Goal: Task Accomplishment & Management: Complete application form

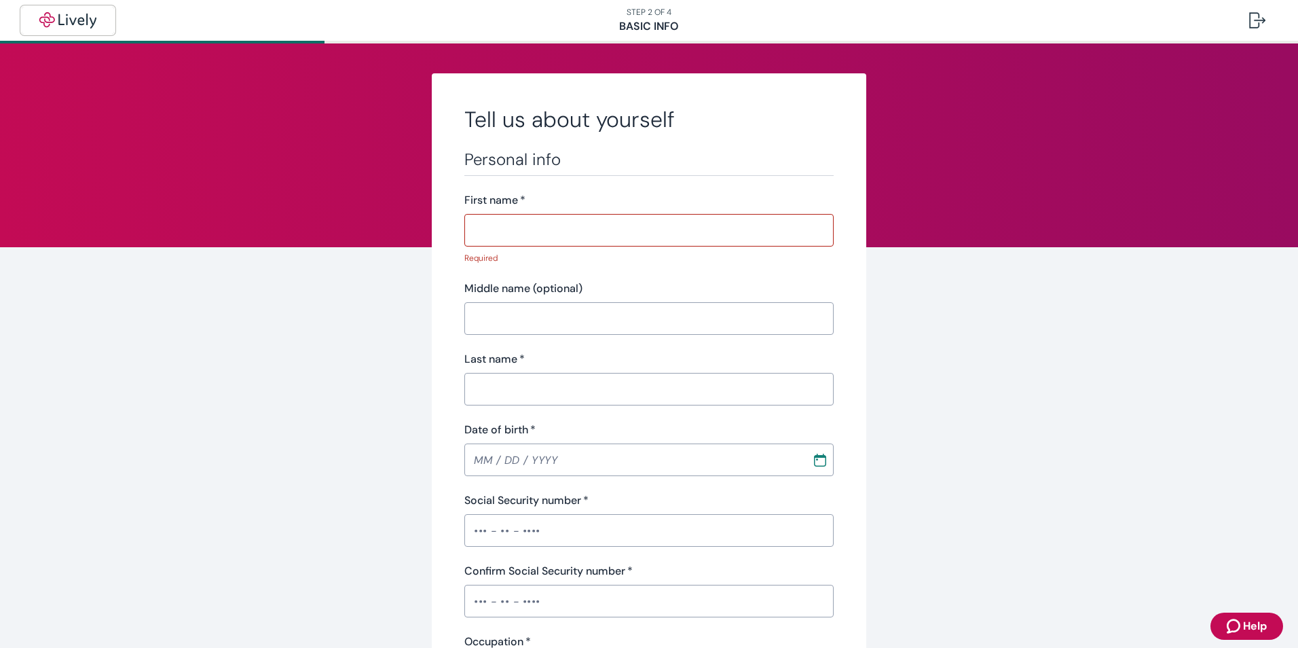
click at [72, 18] on img "button" at bounding box center [68, 20] width 76 height 16
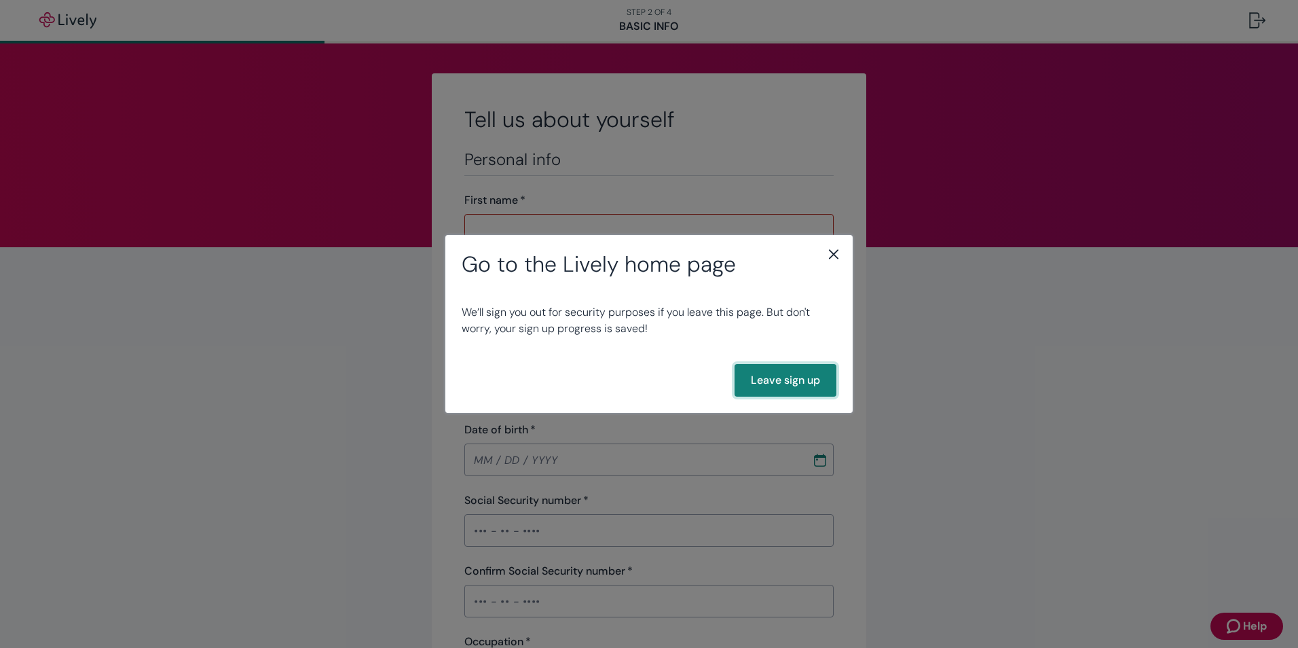
click at [781, 378] on button "Leave sign up" at bounding box center [786, 380] width 102 height 33
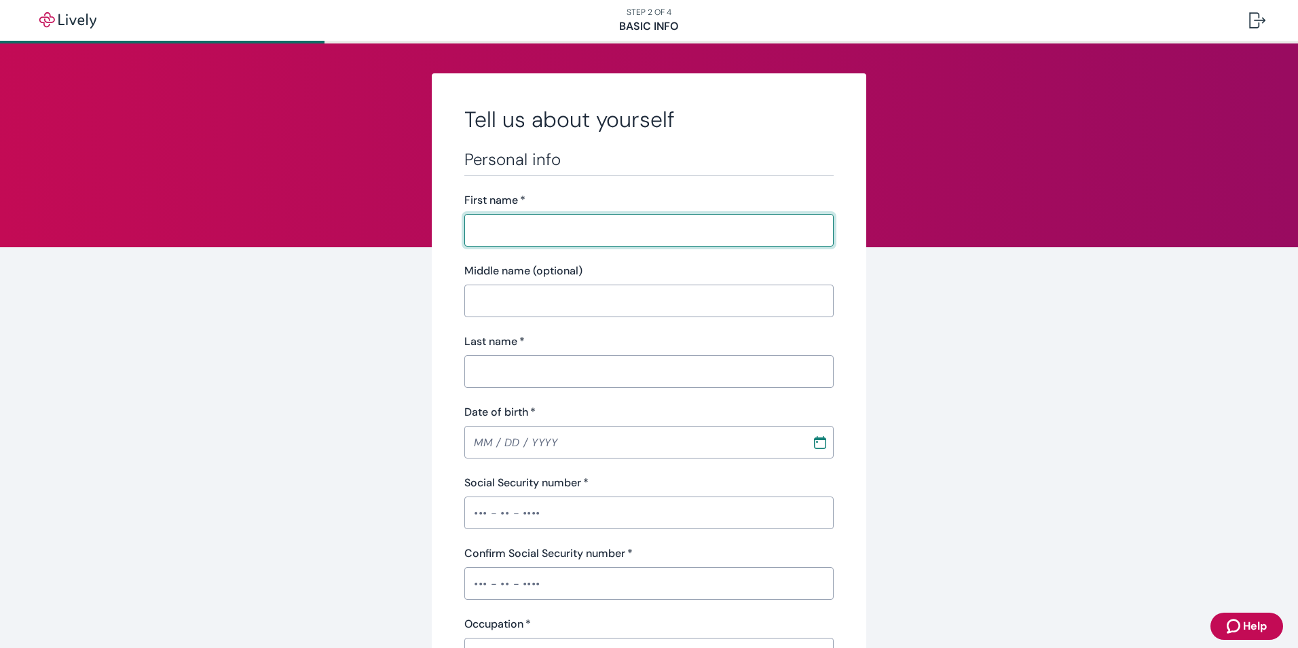
click at [504, 238] on input "First name   *" at bounding box center [648, 230] width 369 height 27
type input "ANGELA"
type input "DAWN"
type input "GOODMAN"
type input "03 / 14 / 1975"
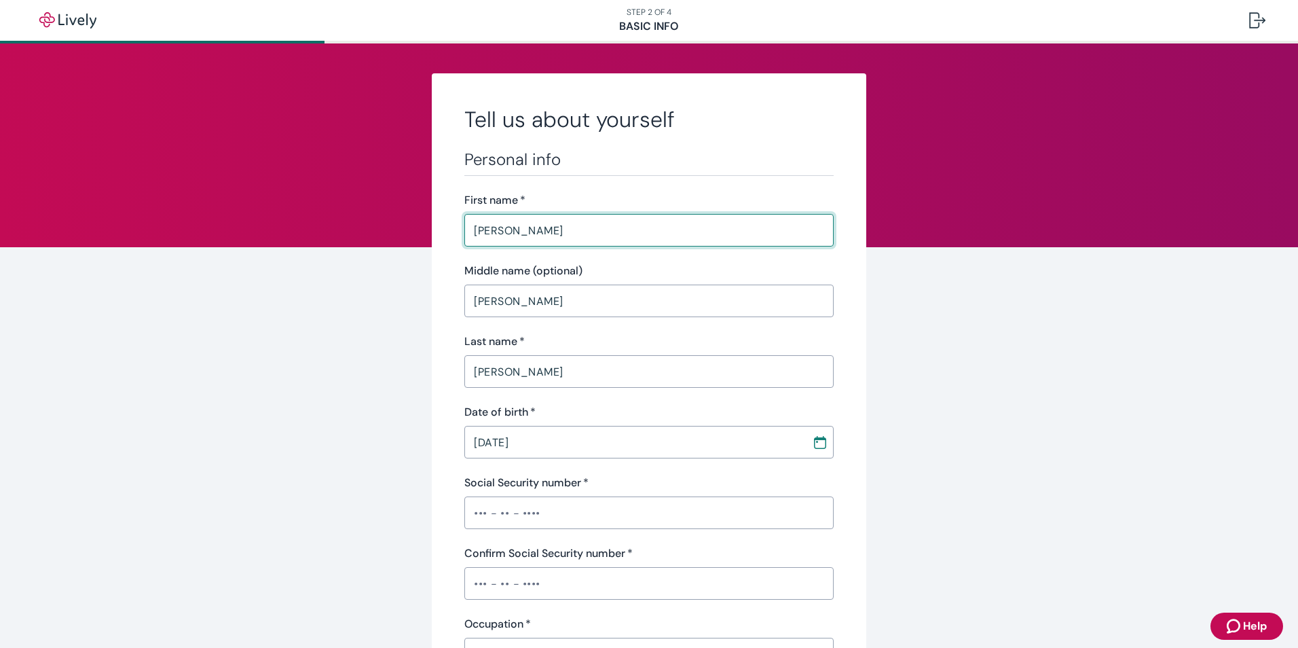
type input "•••-•"
type input "Director of Business Development"
type input "2230962"
type input "(720) 480-3103"
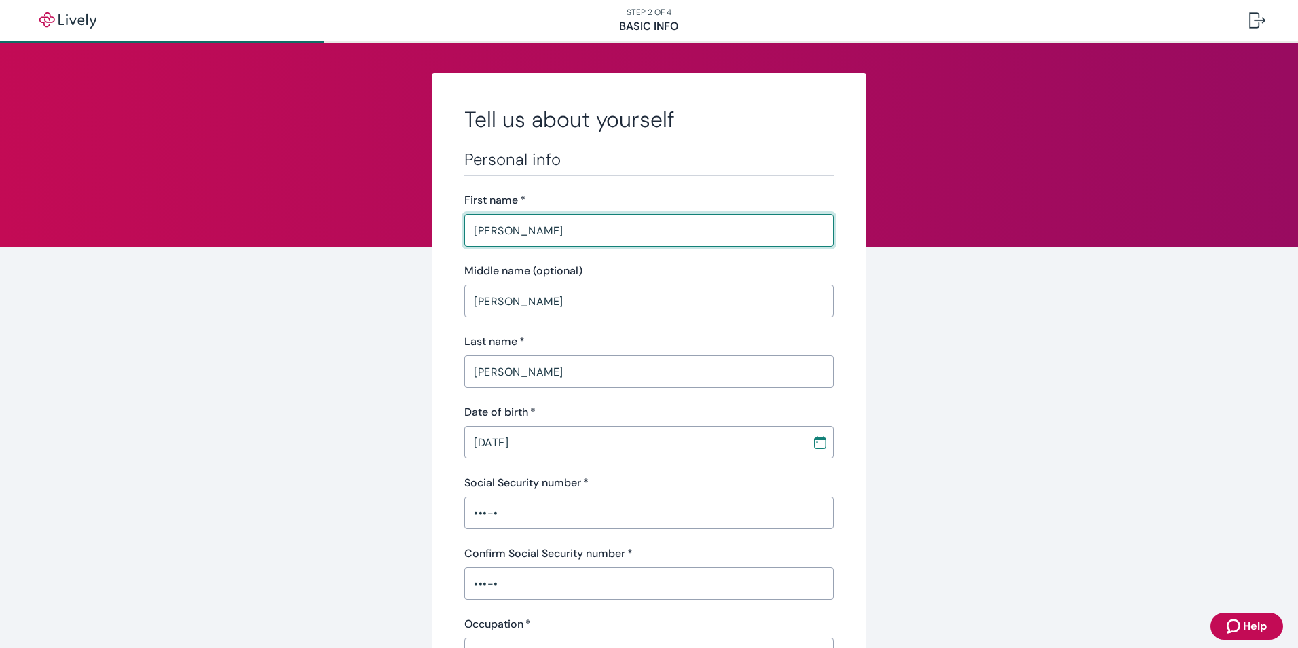
type input "855 Jasmine Street"
type input "Denver"
type input "CO"
type input "80220"
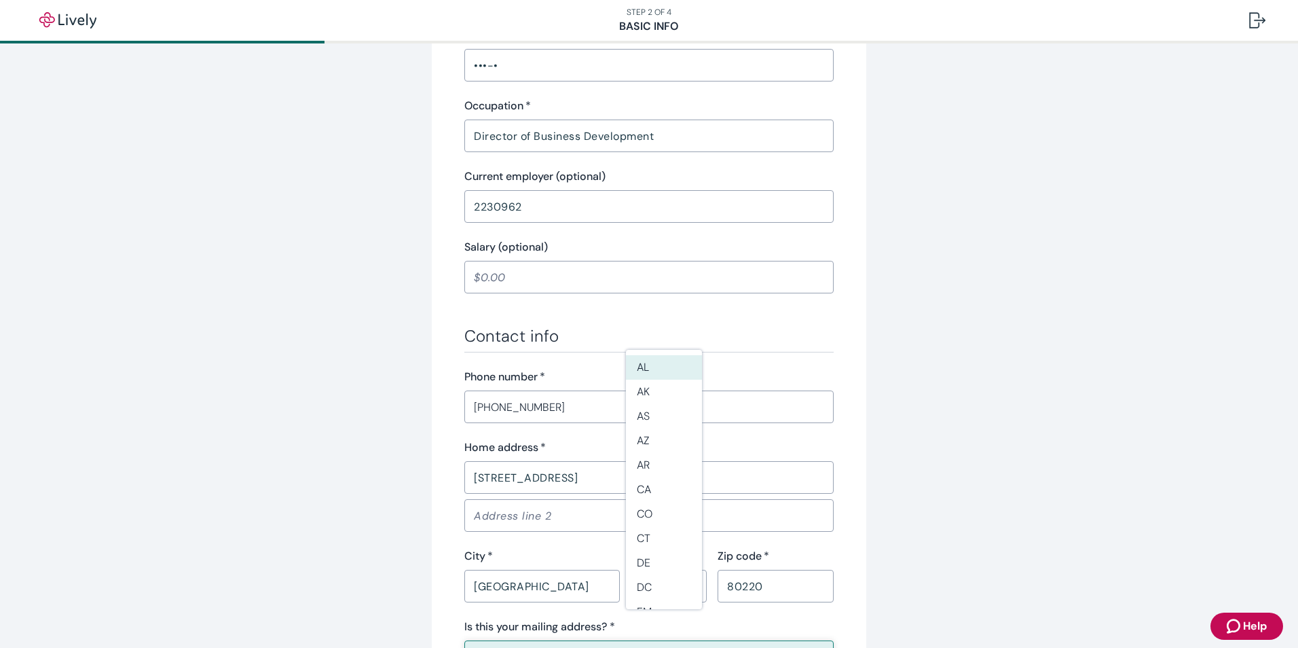
scroll to position [543, 0]
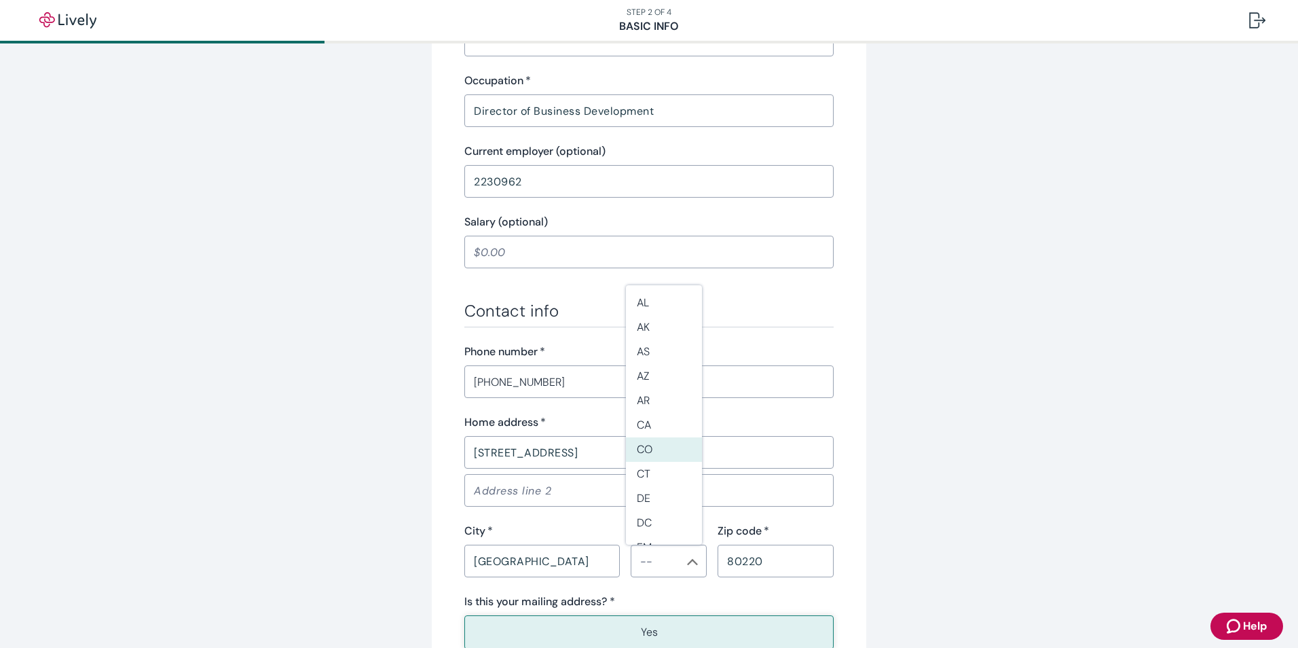
drag, startPoint x: 646, startPoint y: 445, endPoint x: 574, endPoint y: 443, distance: 72.0
click at [644, 445] on li "CO" at bounding box center [664, 449] width 76 height 24
type input "CO"
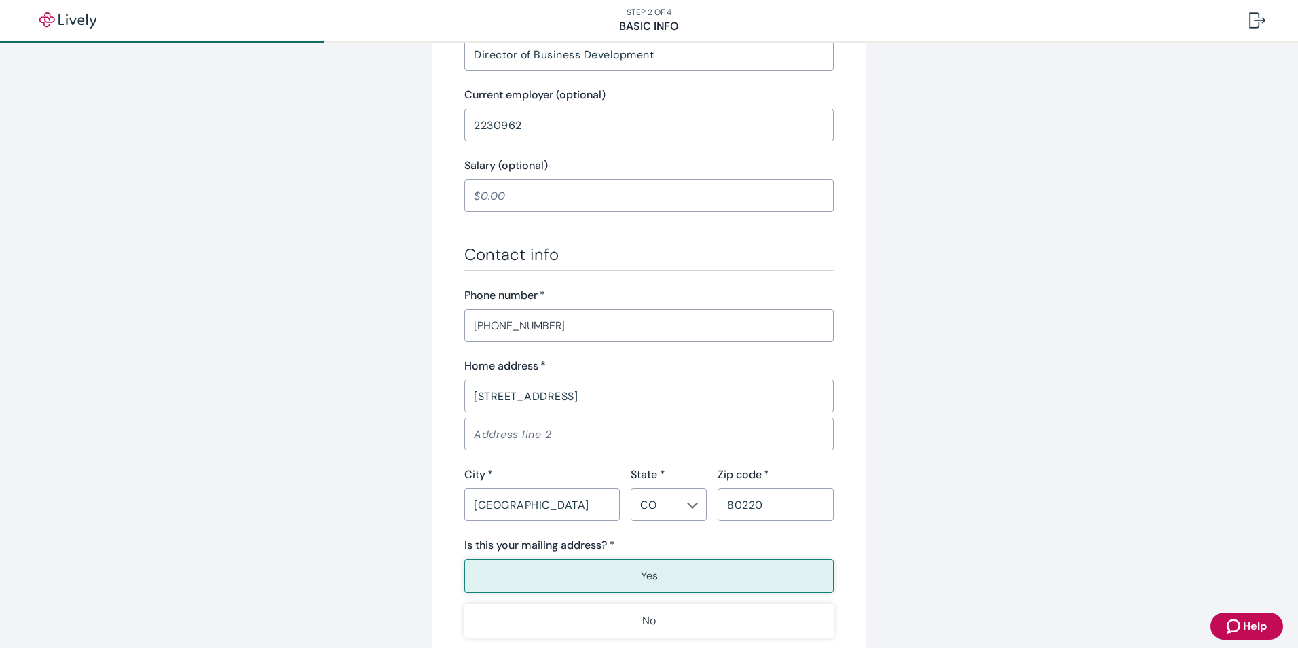
scroll to position [747, 0]
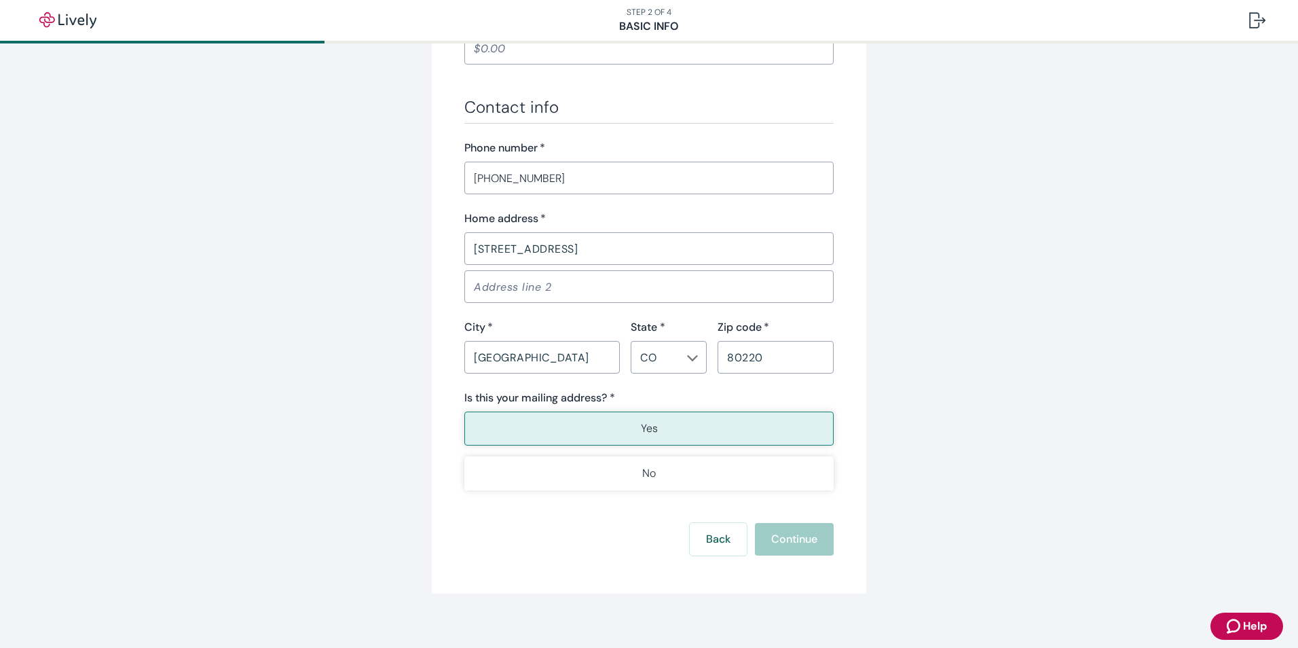
click at [536, 426] on button "Yes" at bounding box center [648, 428] width 369 height 34
click at [671, 430] on button "Yes" at bounding box center [648, 428] width 369 height 34
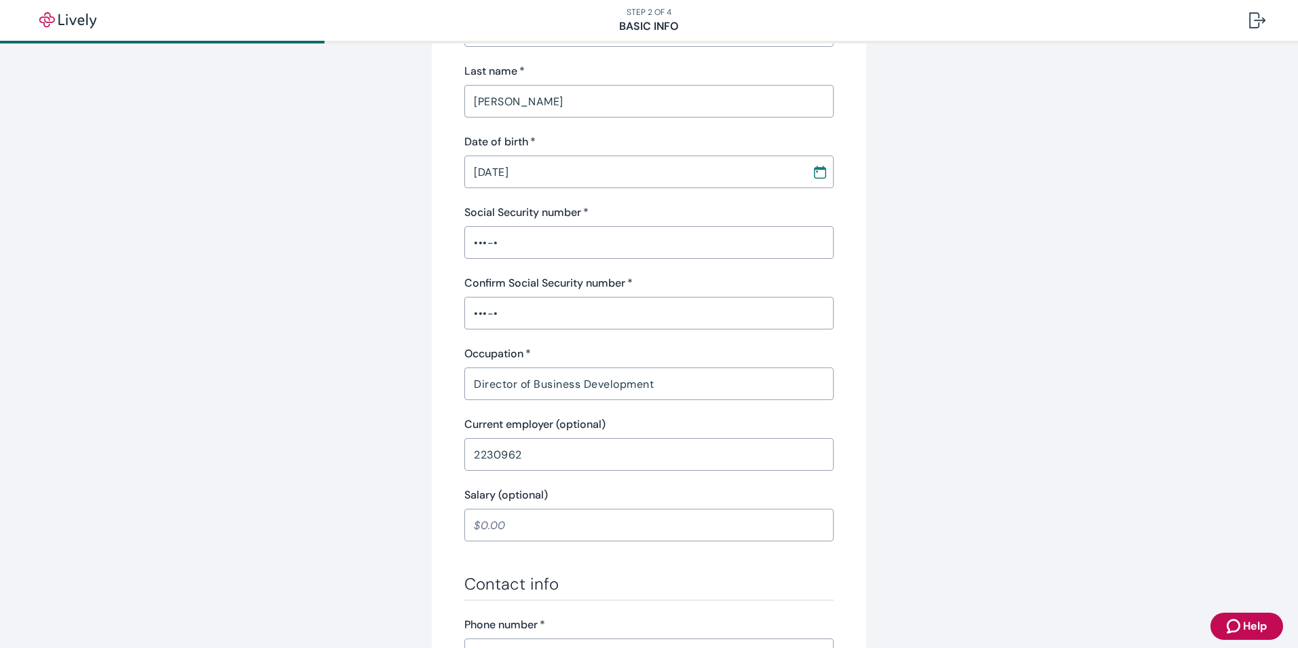
scroll to position [136, 0]
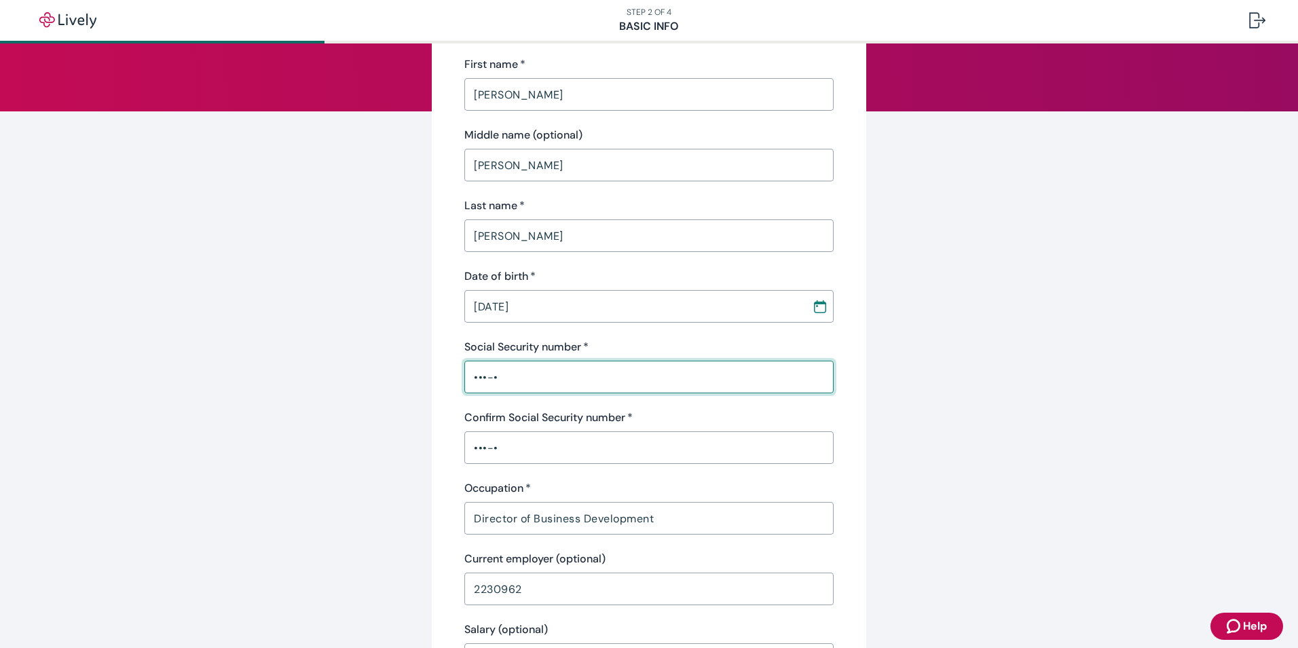
click at [515, 375] on input "•••-•" at bounding box center [648, 376] width 369 height 27
type input "•••-••-297"
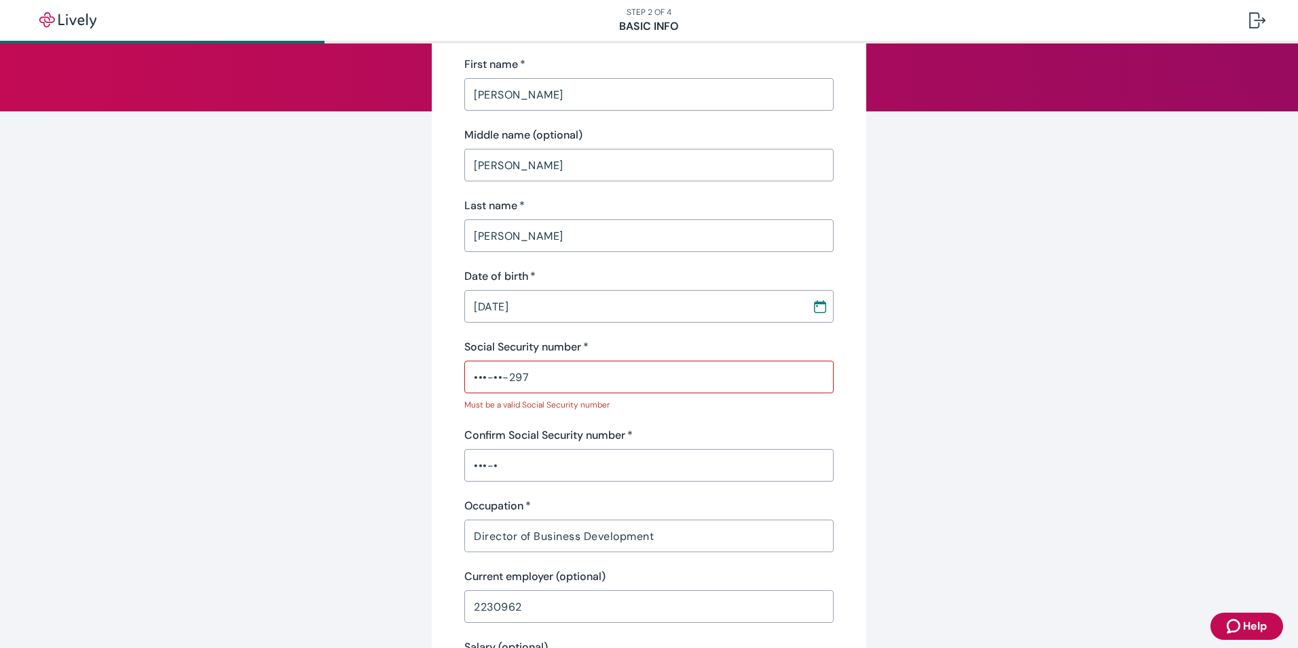
click at [576, 435] on div "Confirm Social Security number   * •••-• ​" at bounding box center [648, 454] width 369 height 54
click at [553, 468] on input "•••-•" at bounding box center [648, 464] width 369 height 27
type input "•••-••-297"
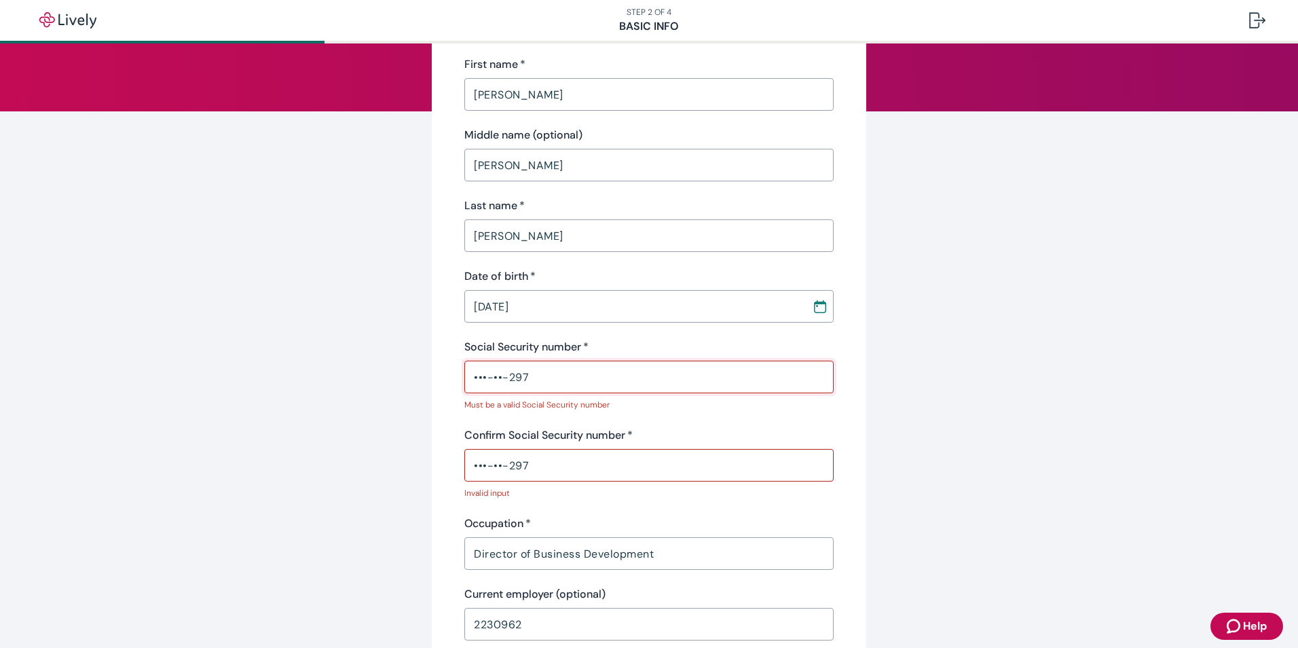
drag, startPoint x: 540, startPoint y: 377, endPoint x: 352, endPoint y: 386, distance: 188.3
click at [352, 386] on div "Tell us about yourself Personal info First name   * ANGELA ​ Middle name (optio…" at bounding box center [649, 589] width 652 height 1302
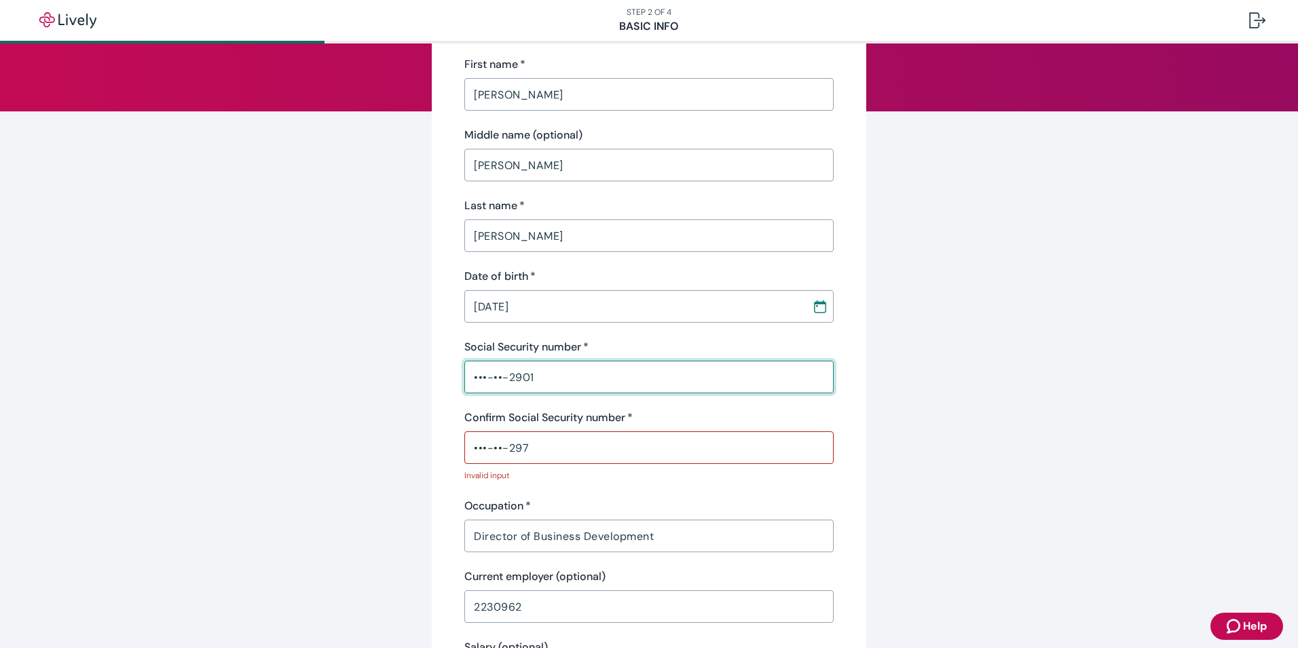
type input "•••-••-2901"
drag, startPoint x: 535, startPoint y: 446, endPoint x: 308, endPoint y: 451, distance: 227.5
click at [308, 451] on div "Tell us about yourself Personal info First name   * ANGELA ​ Middle name (optio…" at bounding box center [649, 598] width 1298 height 1380
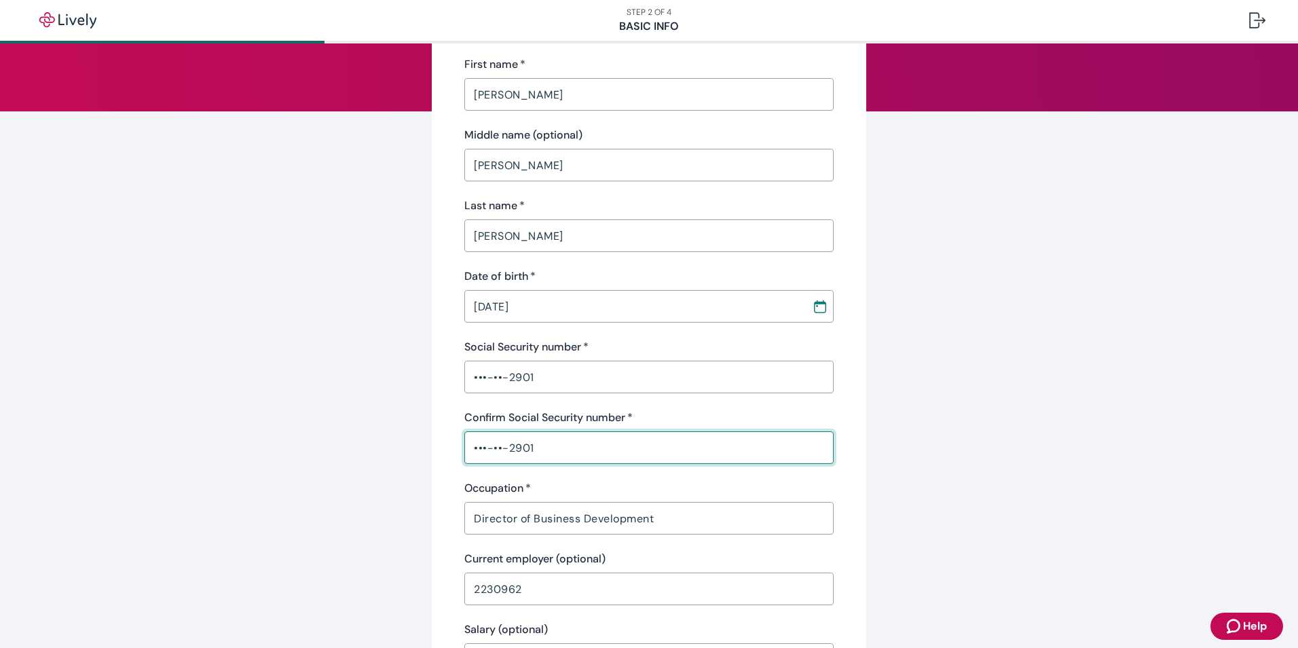
type input "•••-••-2901"
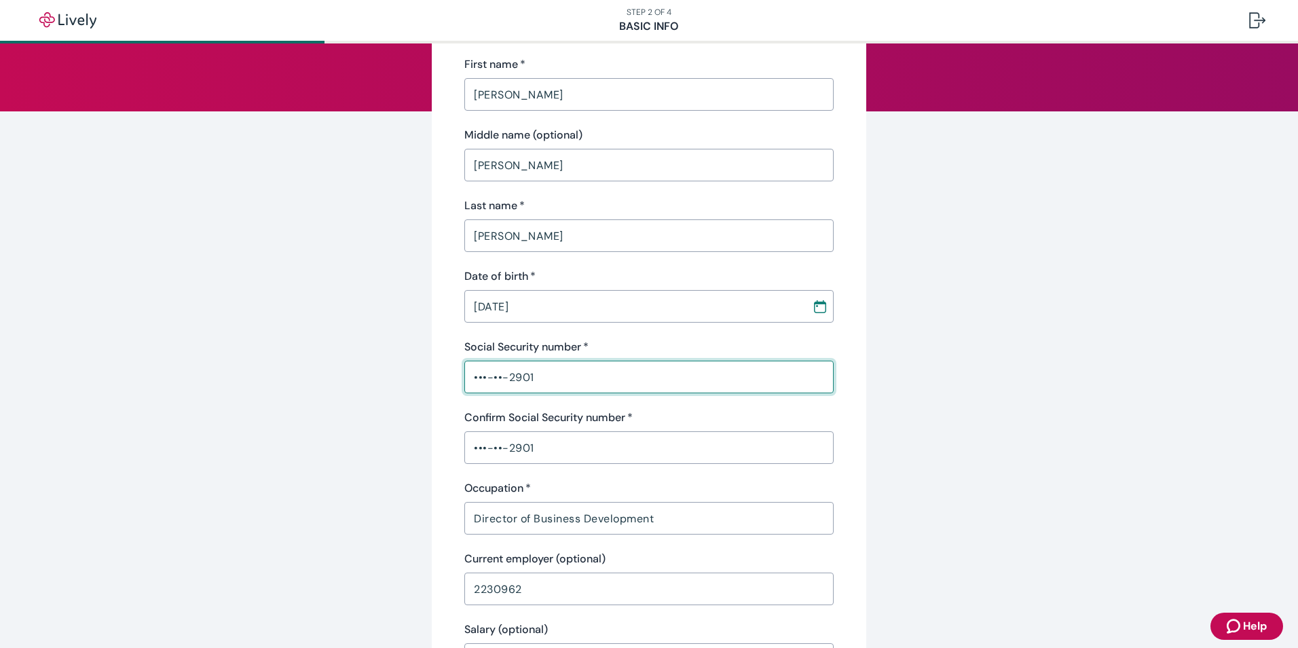
drag, startPoint x: 546, startPoint y: 375, endPoint x: 406, endPoint y: 374, distance: 139.9
click at [406, 374] on div "Tell us about yourself Personal info First name   * ANGELA ​ Middle name (optio…" at bounding box center [649, 571] width 652 height 1267
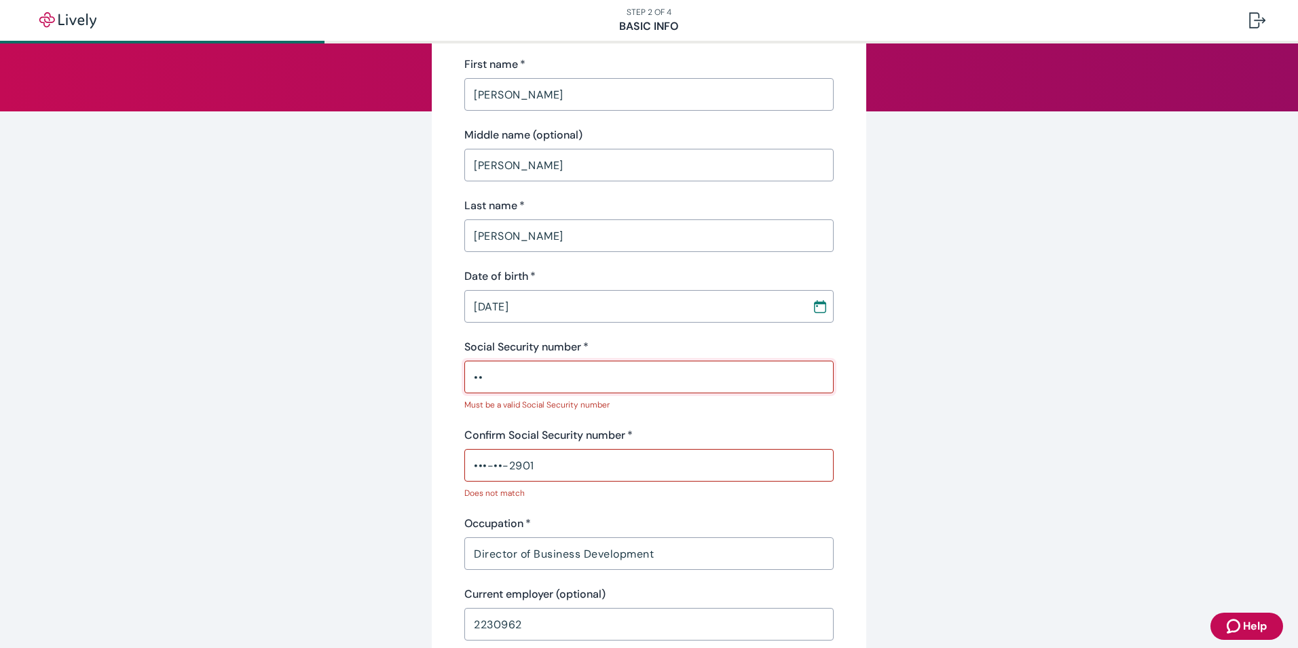
type input "•"
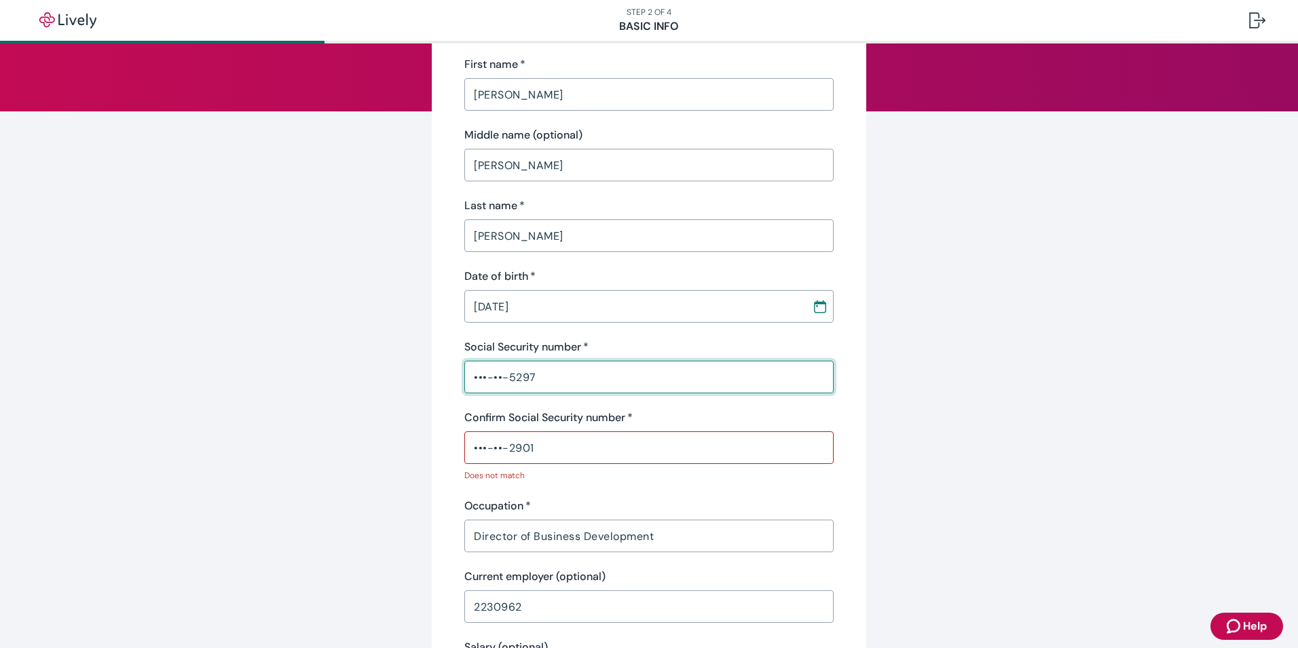
type input "•••-••-5297"
click at [564, 438] on input "•••-••-2901" at bounding box center [648, 447] width 369 height 27
type input "•"
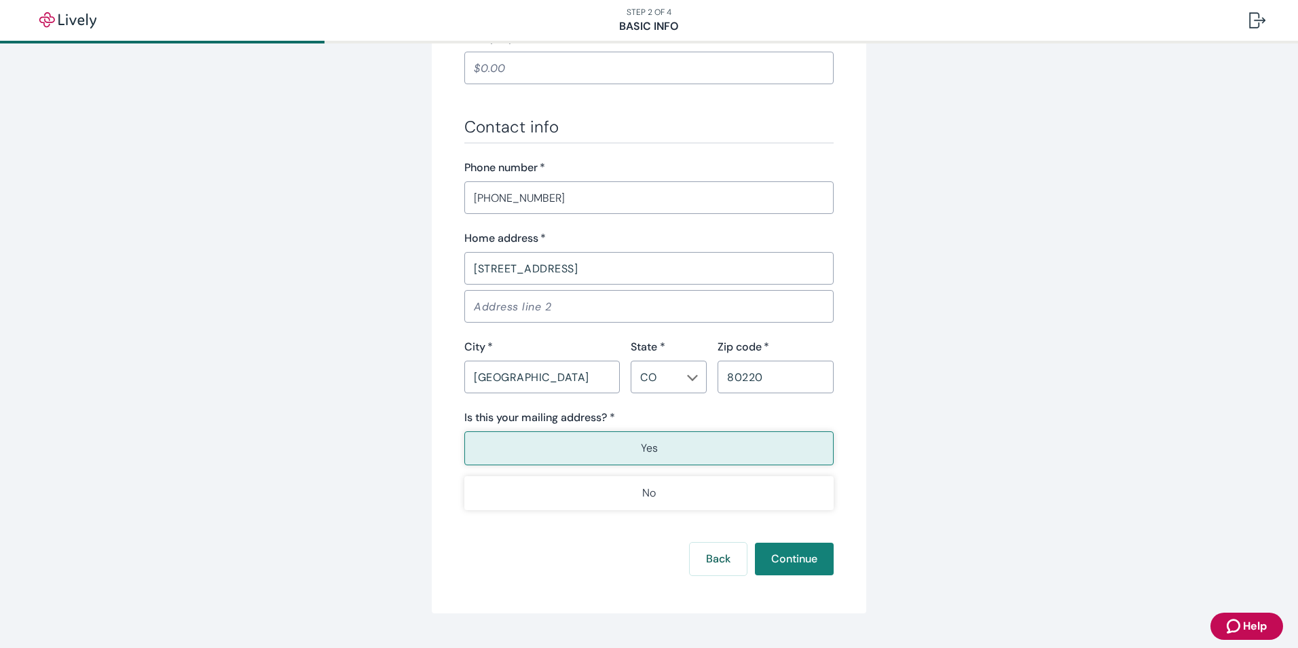
scroll to position [747, 0]
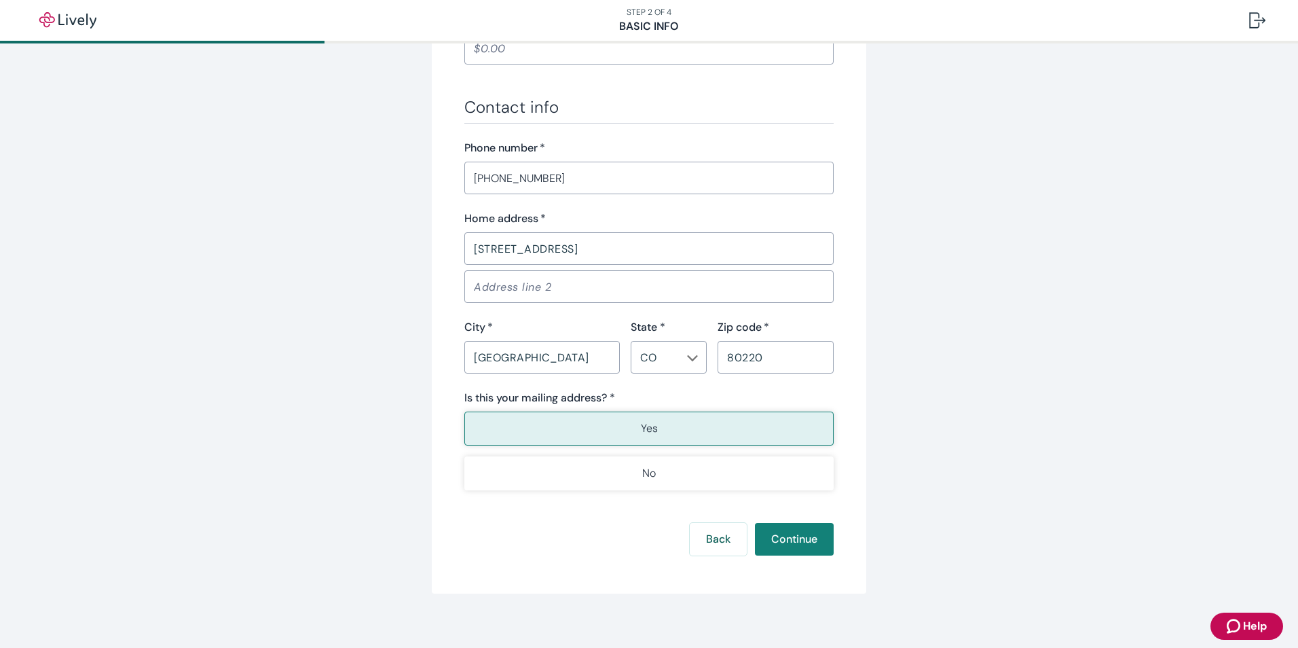
type input "•••-••-5297"
click at [530, 426] on button "Yes" at bounding box center [648, 428] width 369 height 34
click at [809, 547] on button "Continue" at bounding box center [794, 539] width 79 height 33
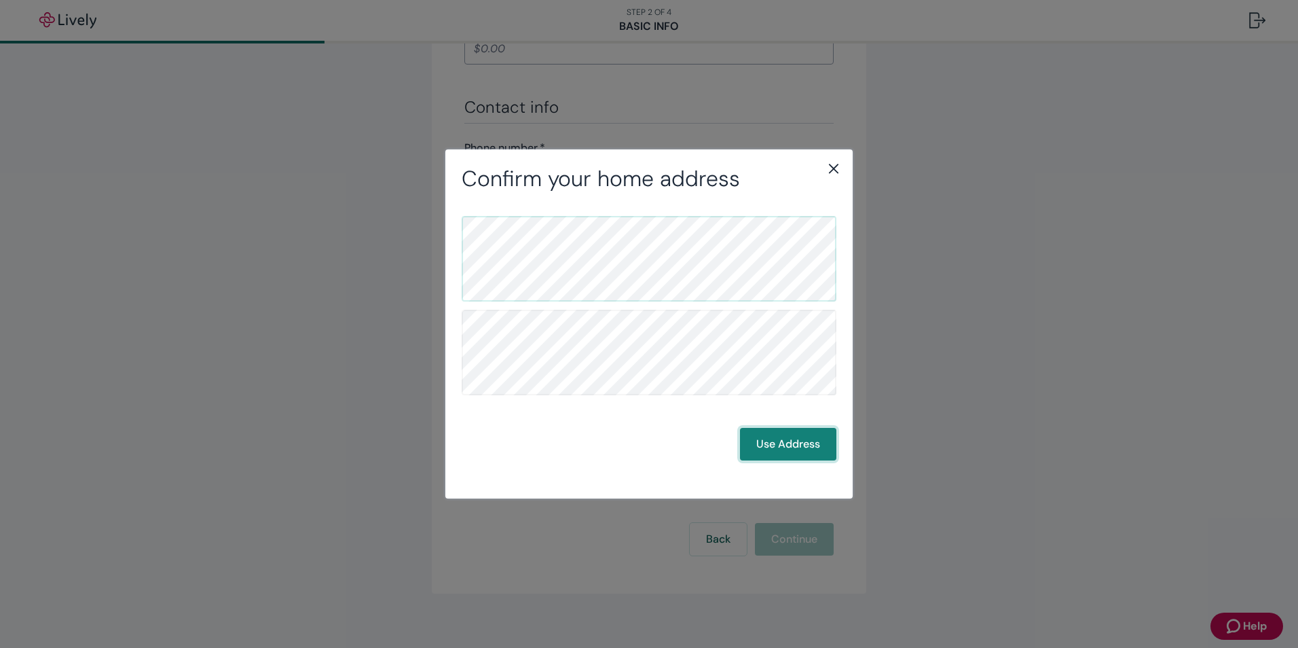
click at [777, 447] on button "Use Address" at bounding box center [788, 444] width 96 height 33
click at [784, 444] on button "Use Address" at bounding box center [788, 444] width 96 height 33
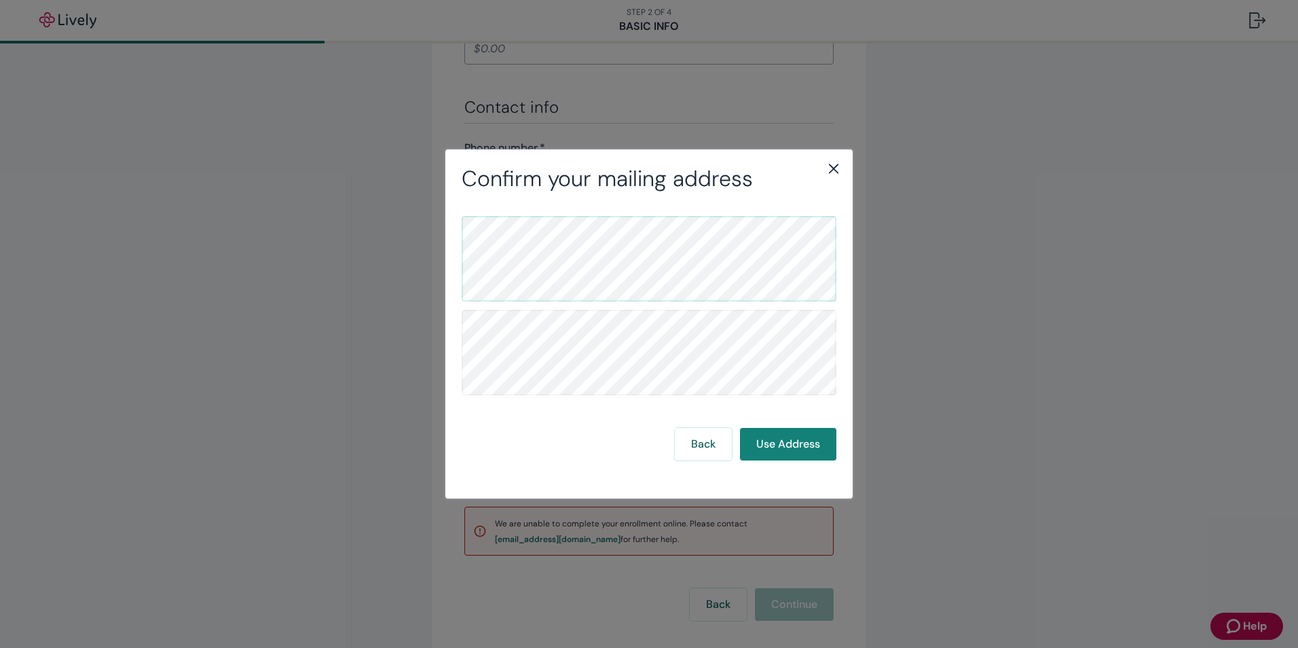
click at [834, 163] on icon "close" at bounding box center [834, 168] width 16 height 16
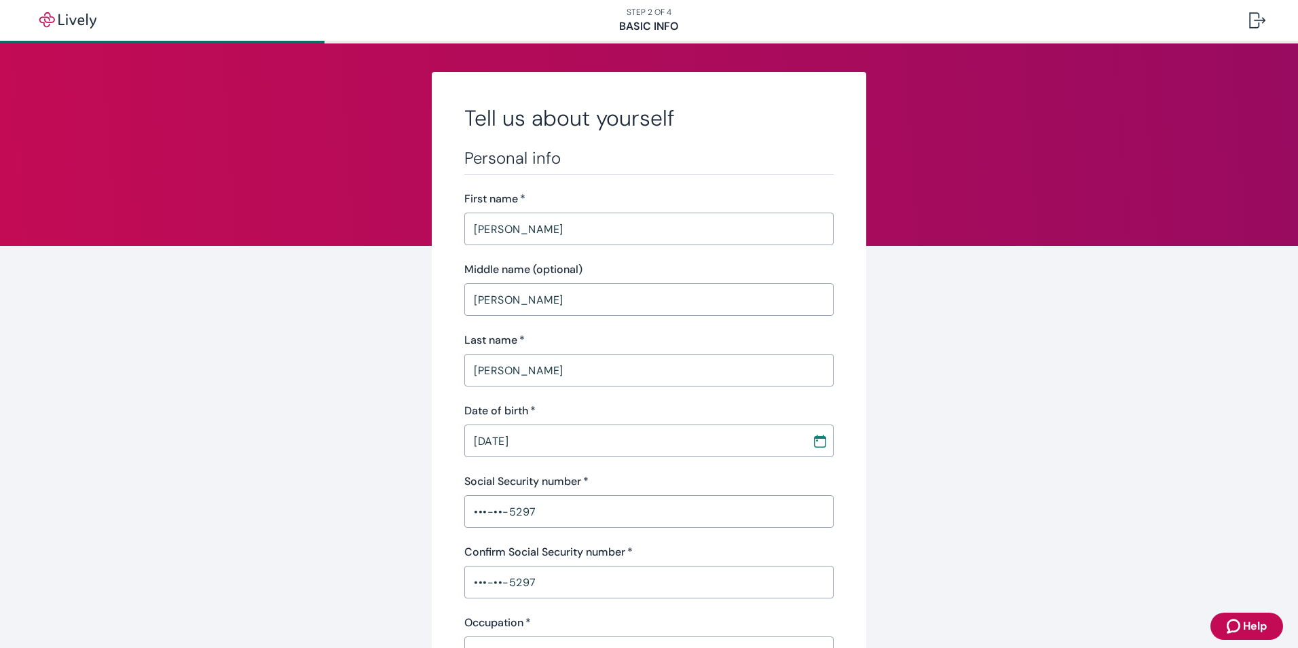
scroll to position [0, 0]
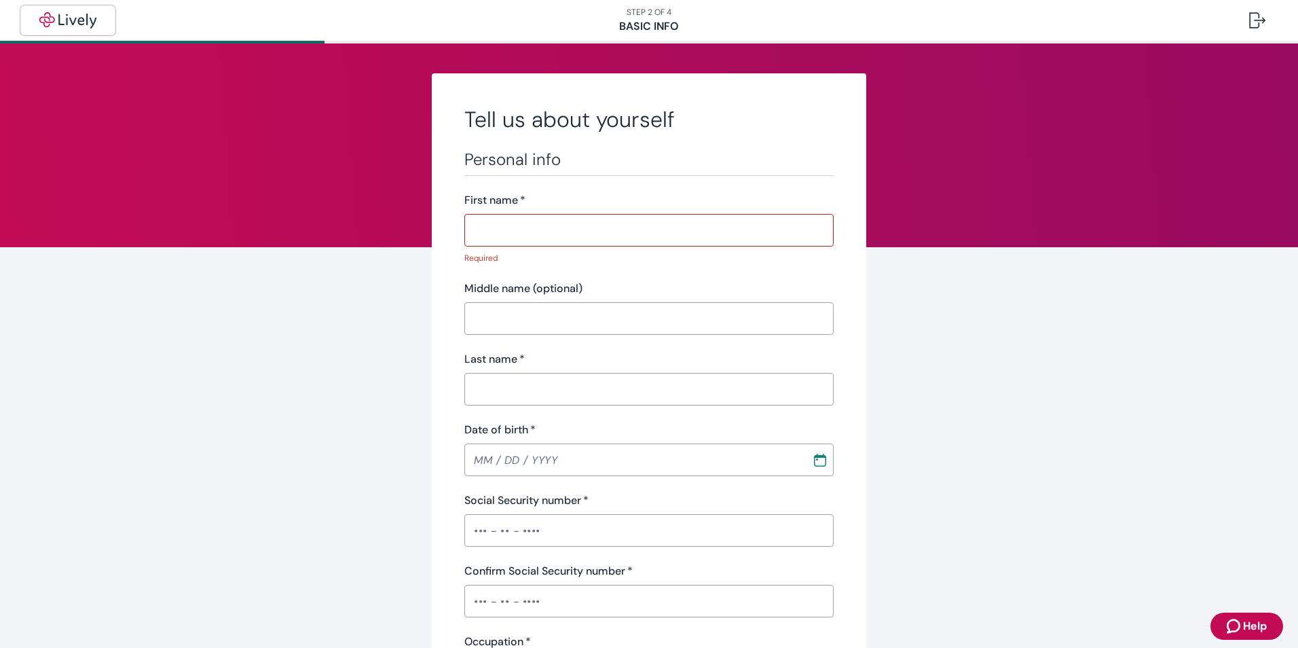
click at [53, 23] on img "button" at bounding box center [68, 20] width 76 height 16
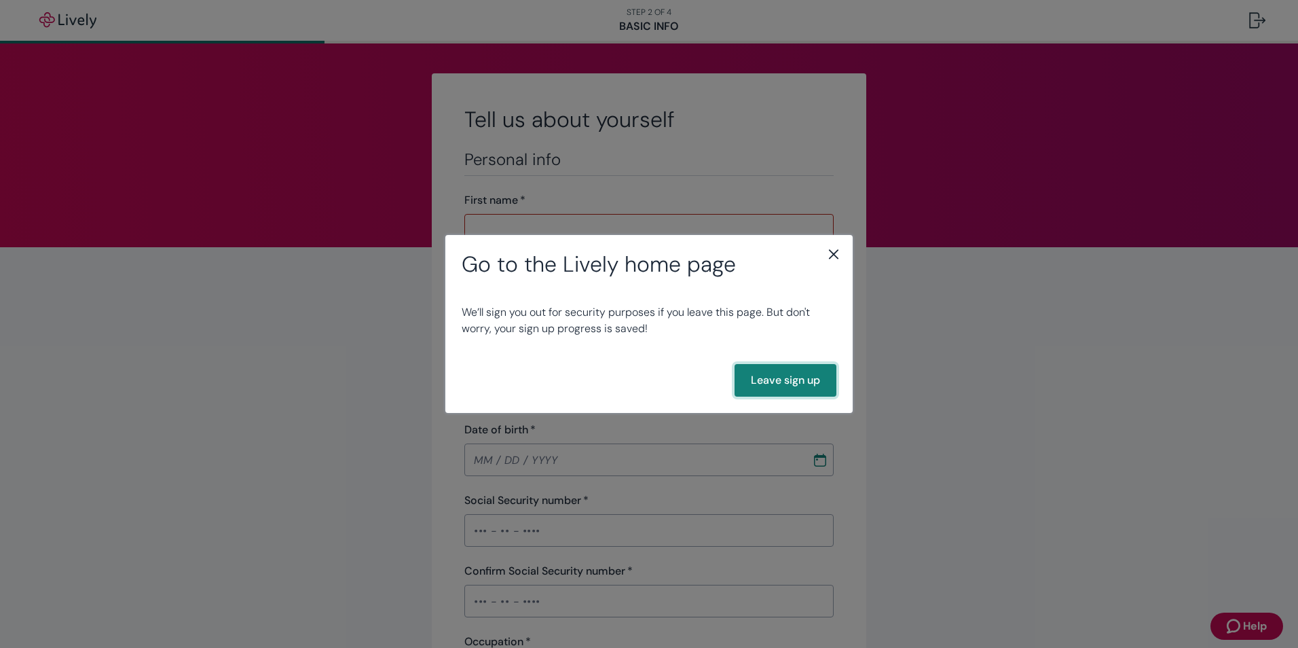
click at [772, 386] on button "Leave sign up" at bounding box center [786, 380] width 102 height 33
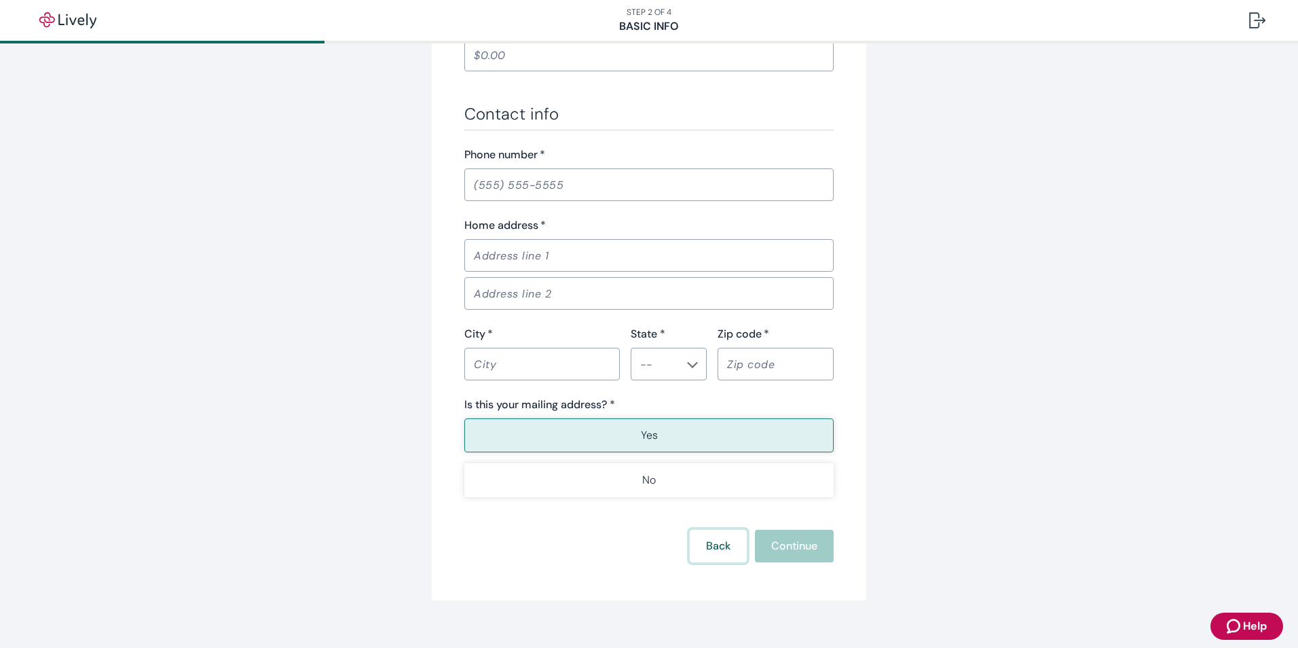
scroll to position [775, 0]
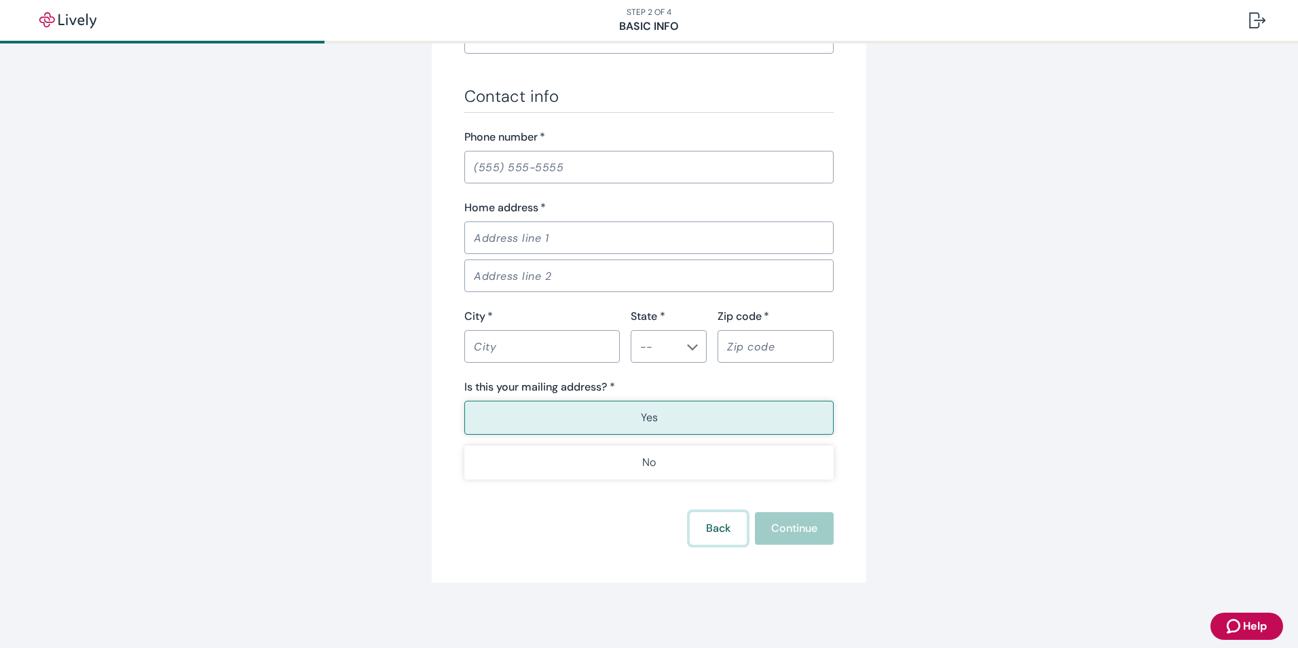
click at [714, 520] on button "Back" at bounding box center [718, 528] width 57 height 33
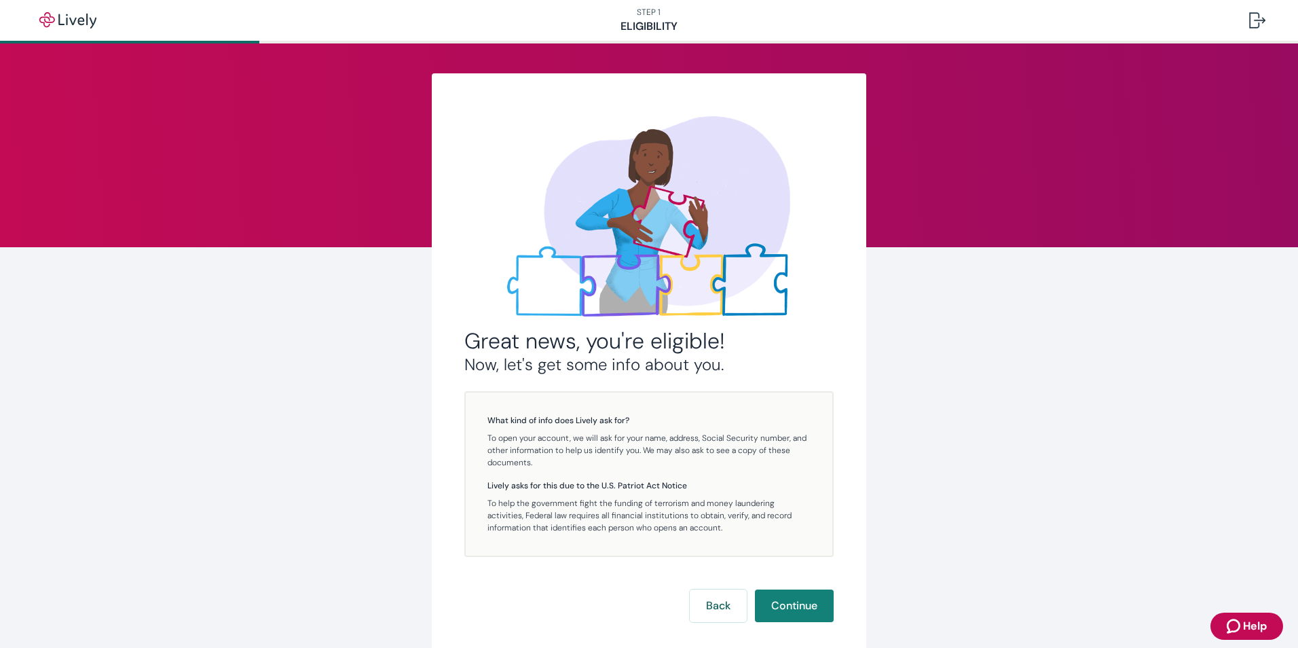
scroll to position [77, 0]
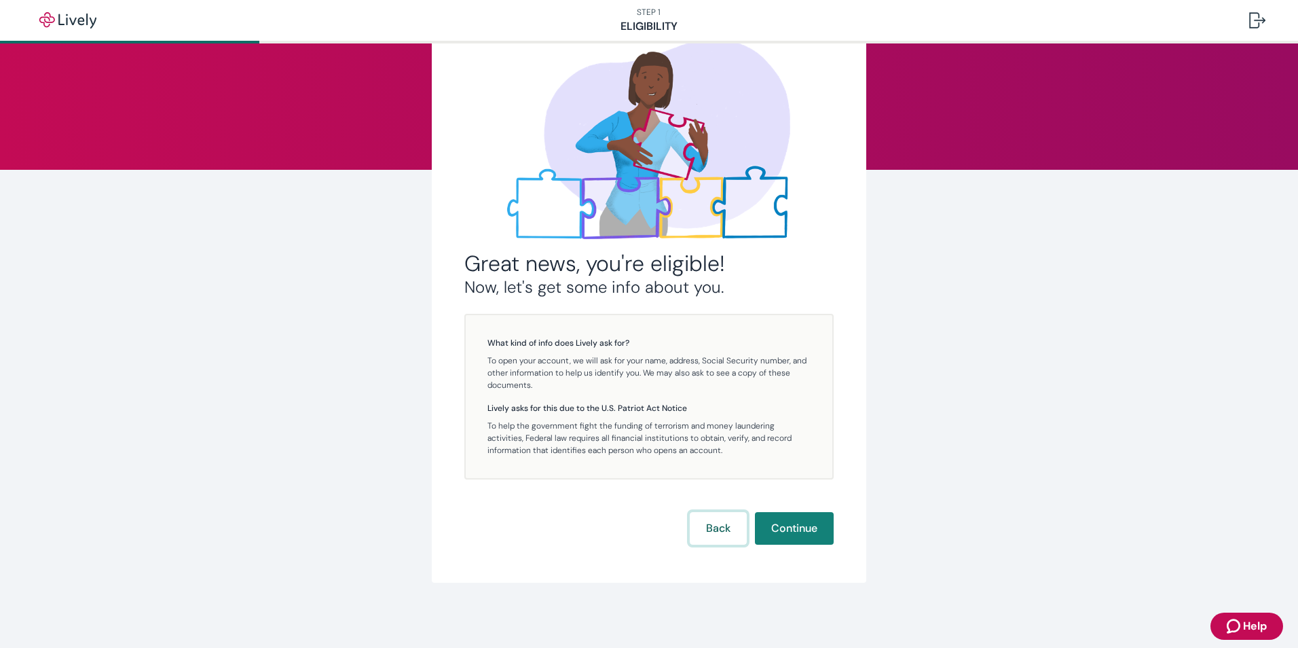
click at [707, 521] on button "Back" at bounding box center [718, 528] width 57 height 33
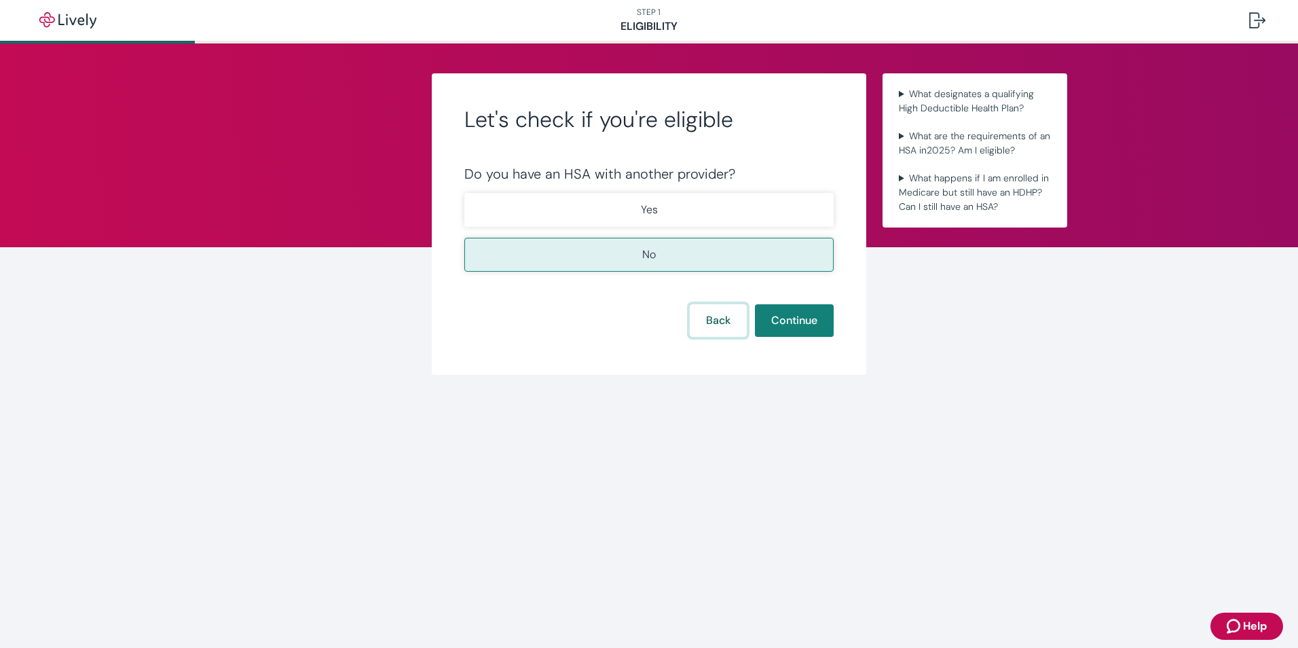
drag, startPoint x: 724, startPoint y: 333, endPoint x: 733, endPoint y: 329, distance: 10.0
click at [725, 333] on button "Back" at bounding box center [718, 320] width 57 height 33
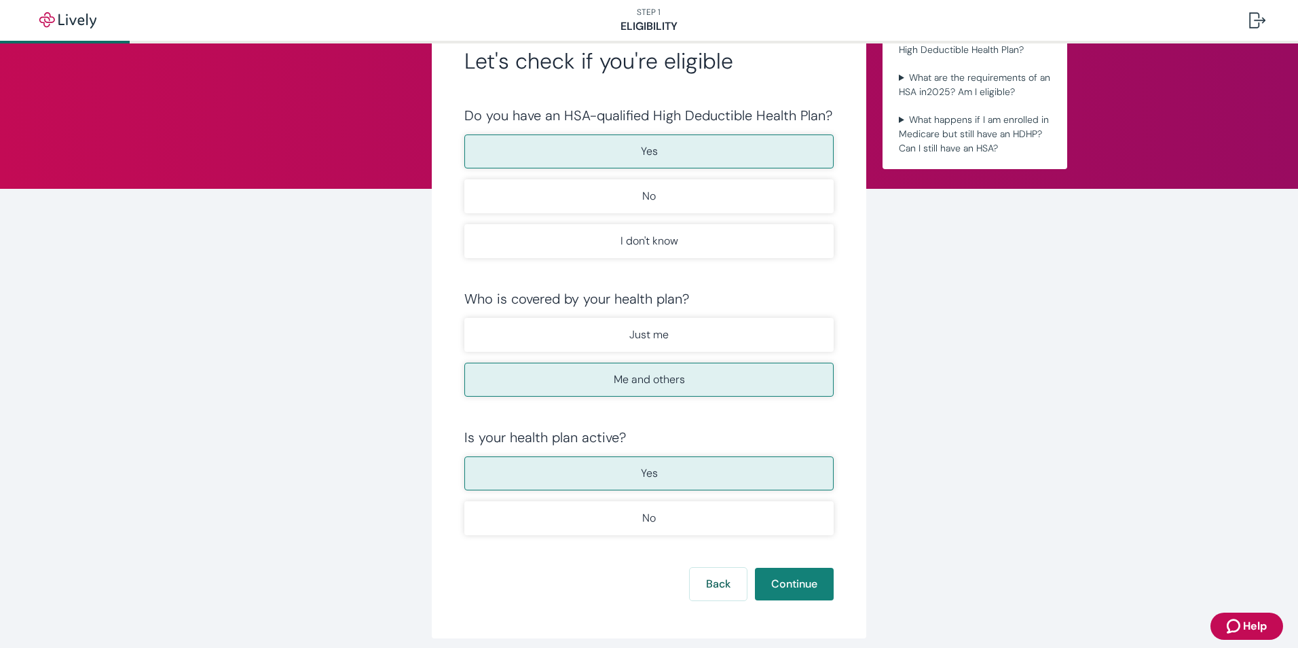
scroll to position [114, 0]
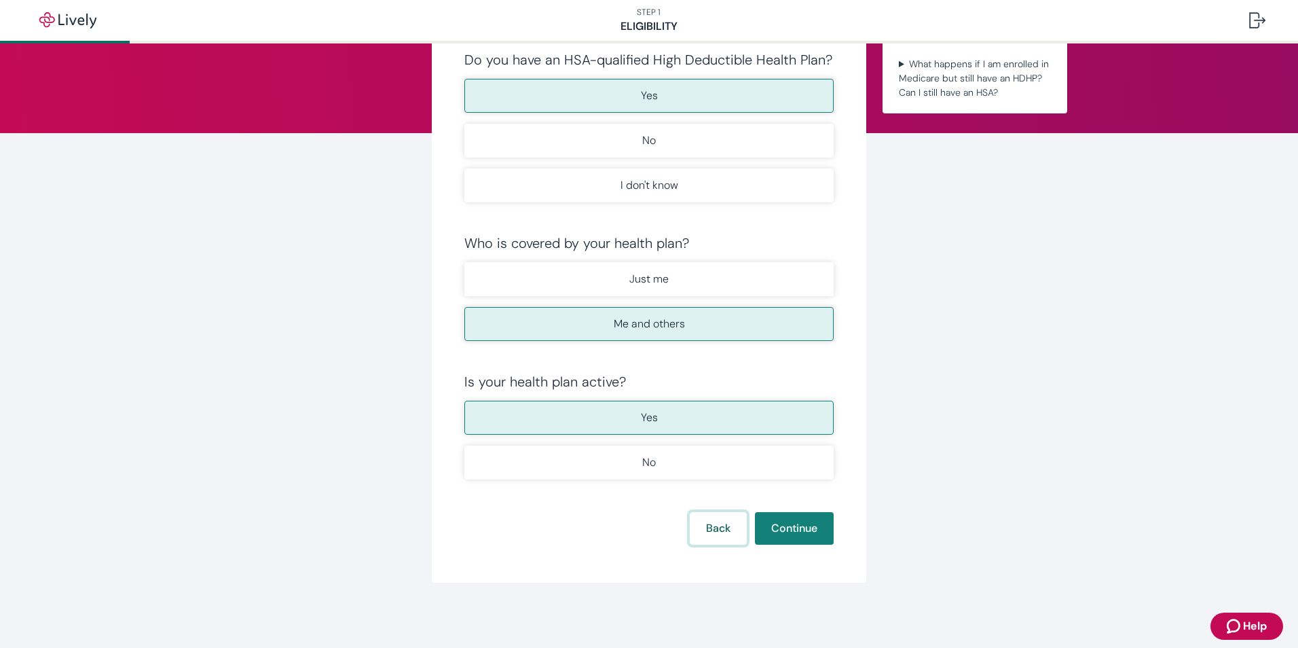
click at [710, 531] on button "Back" at bounding box center [718, 528] width 57 height 33
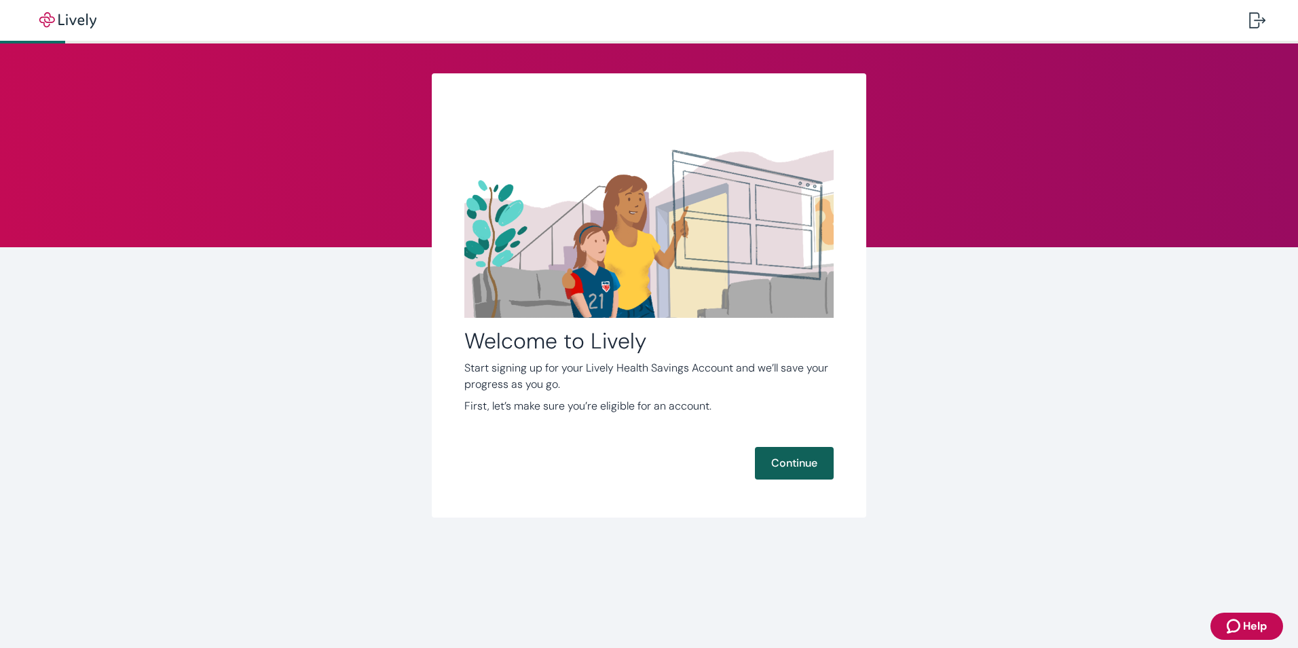
click at [784, 461] on button "Continue" at bounding box center [794, 463] width 79 height 33
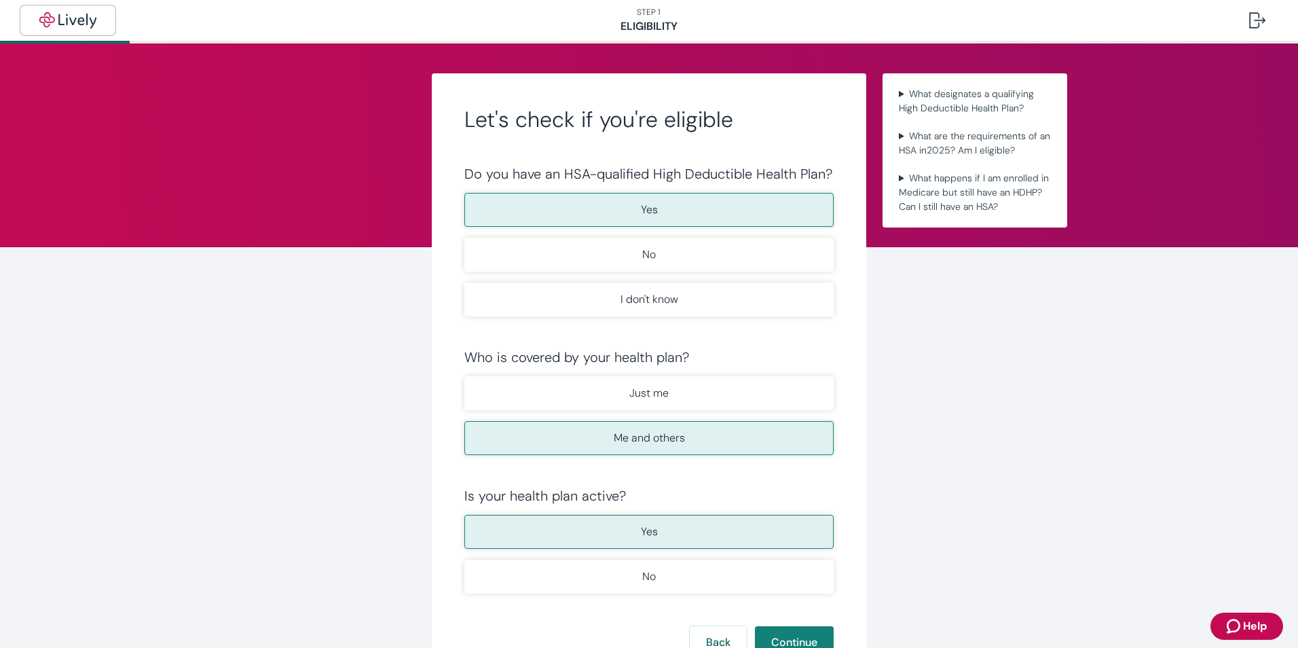
click at [68, 18] on img "button" at bounding box center [68, 20] width 76 height 16
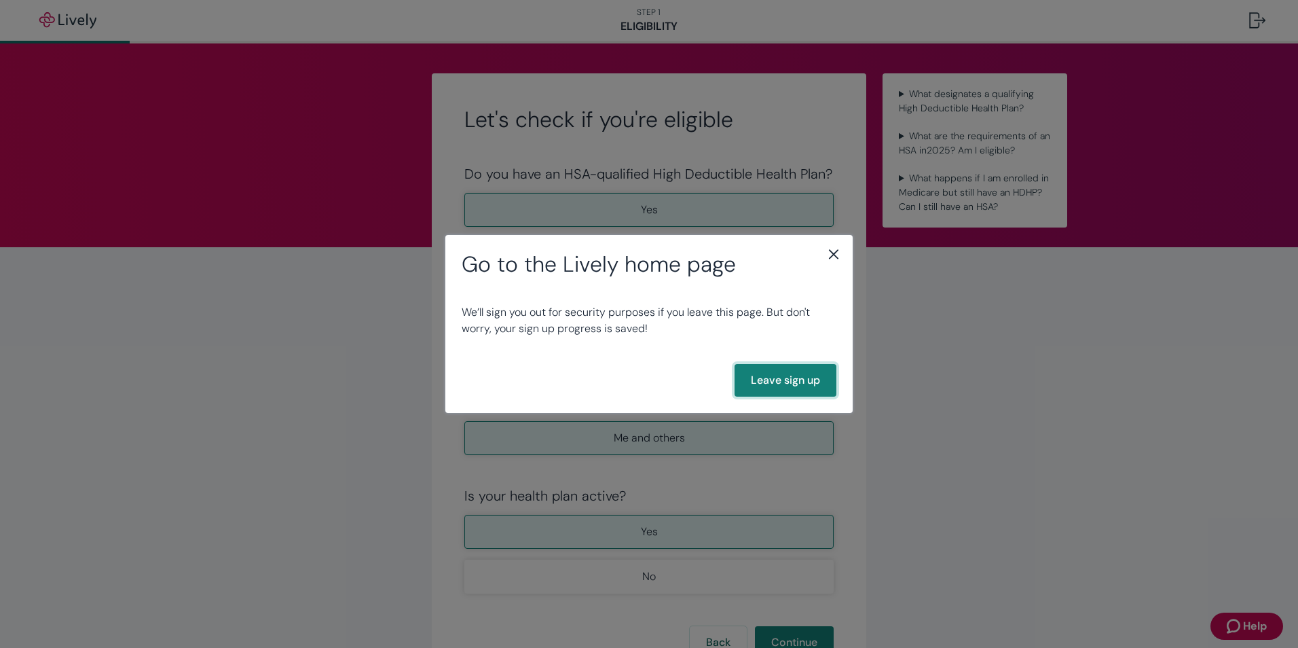
click at [797, 383] on button "Leave sign up" at bounding box center [786, 380] width 102 height 33
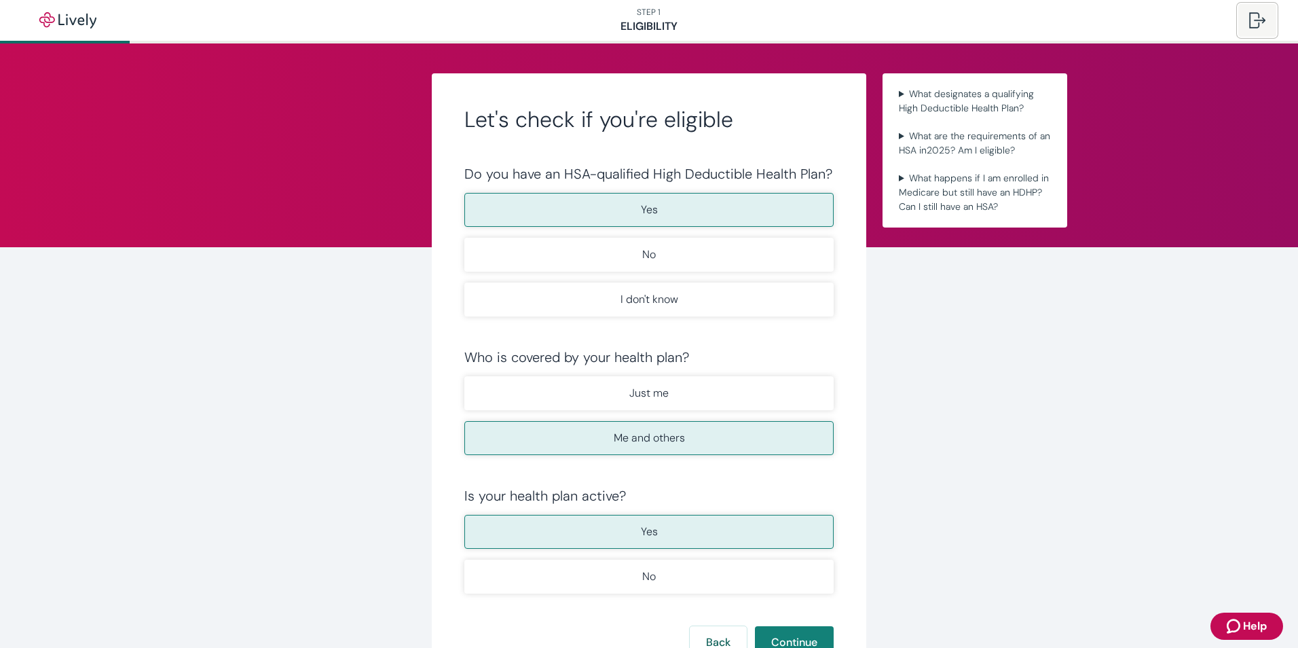
click at [1253, 16] on div at bounding box center [1257, 20] width 16 height 16
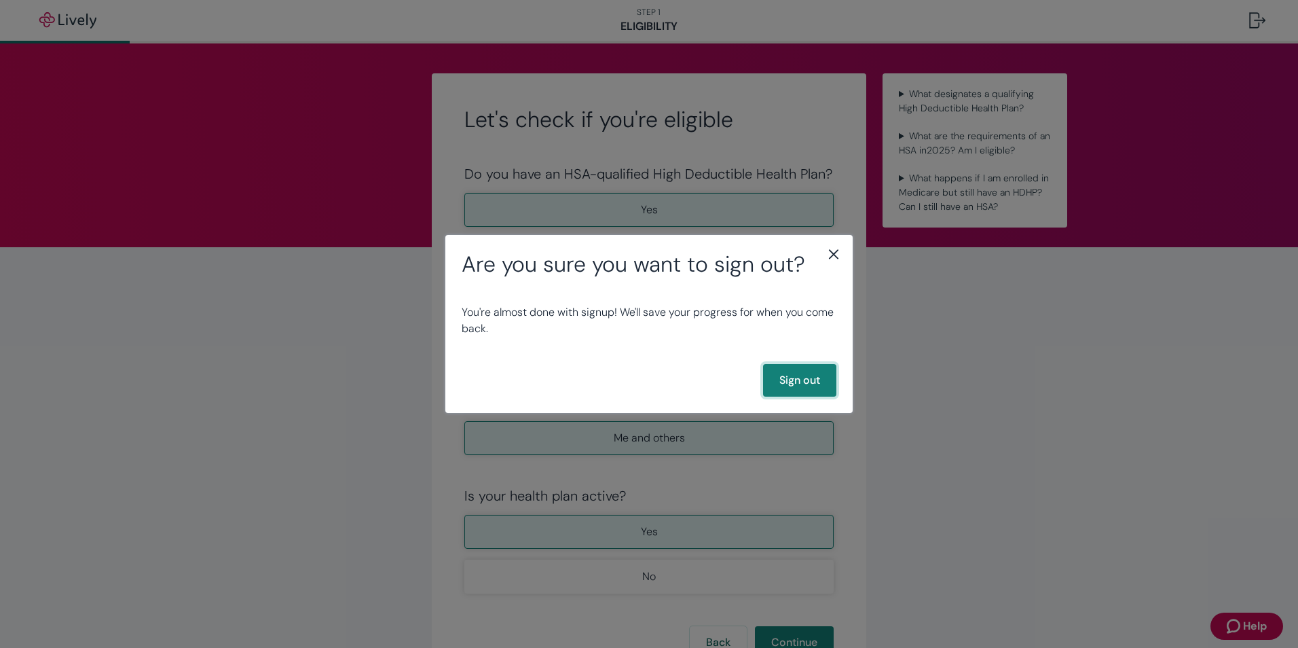
click at [792, 374] on button "Sign out" at bounding box center [799, 380] width 73 height 33
